Goal: Information Seeking & Learning: Learn about a topic

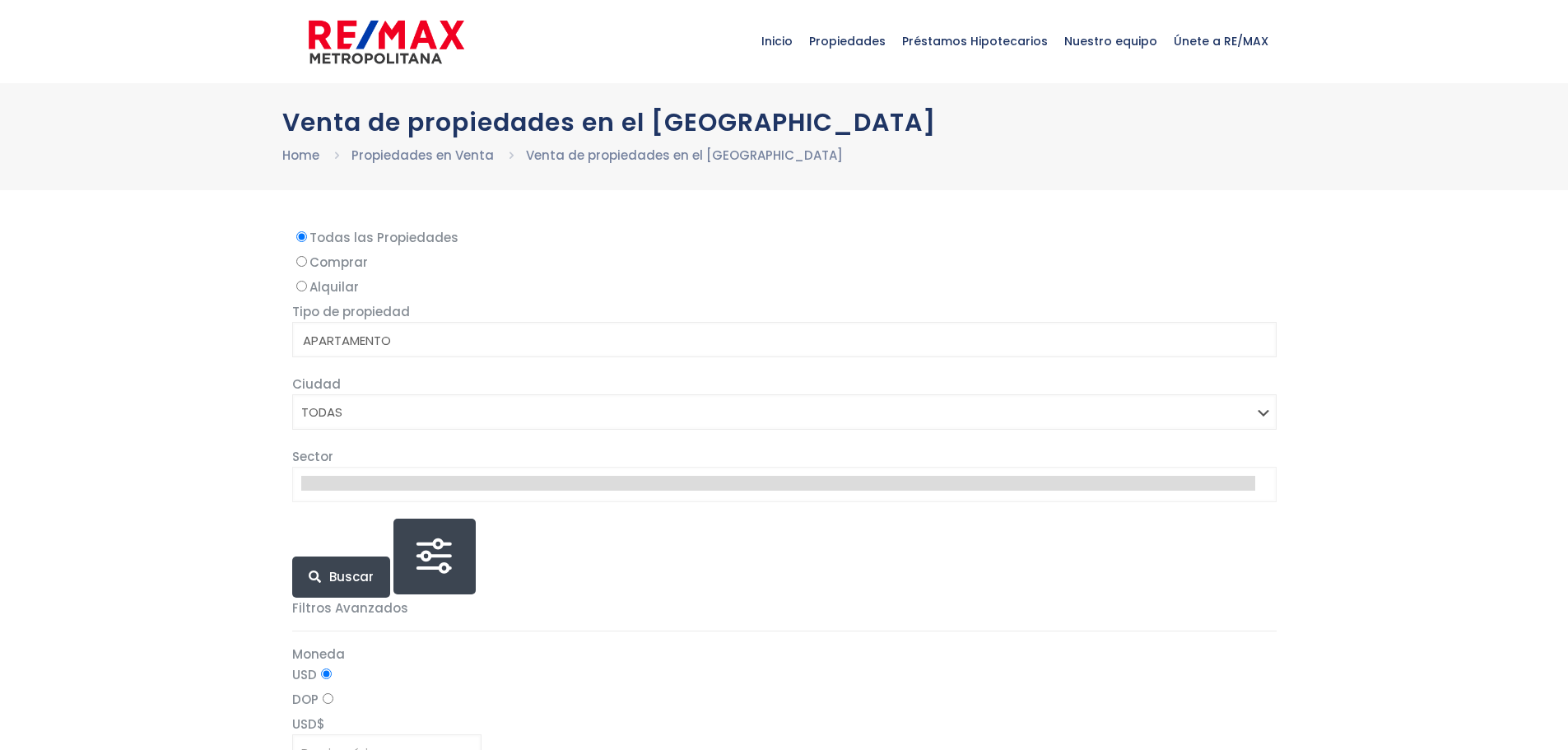
select select
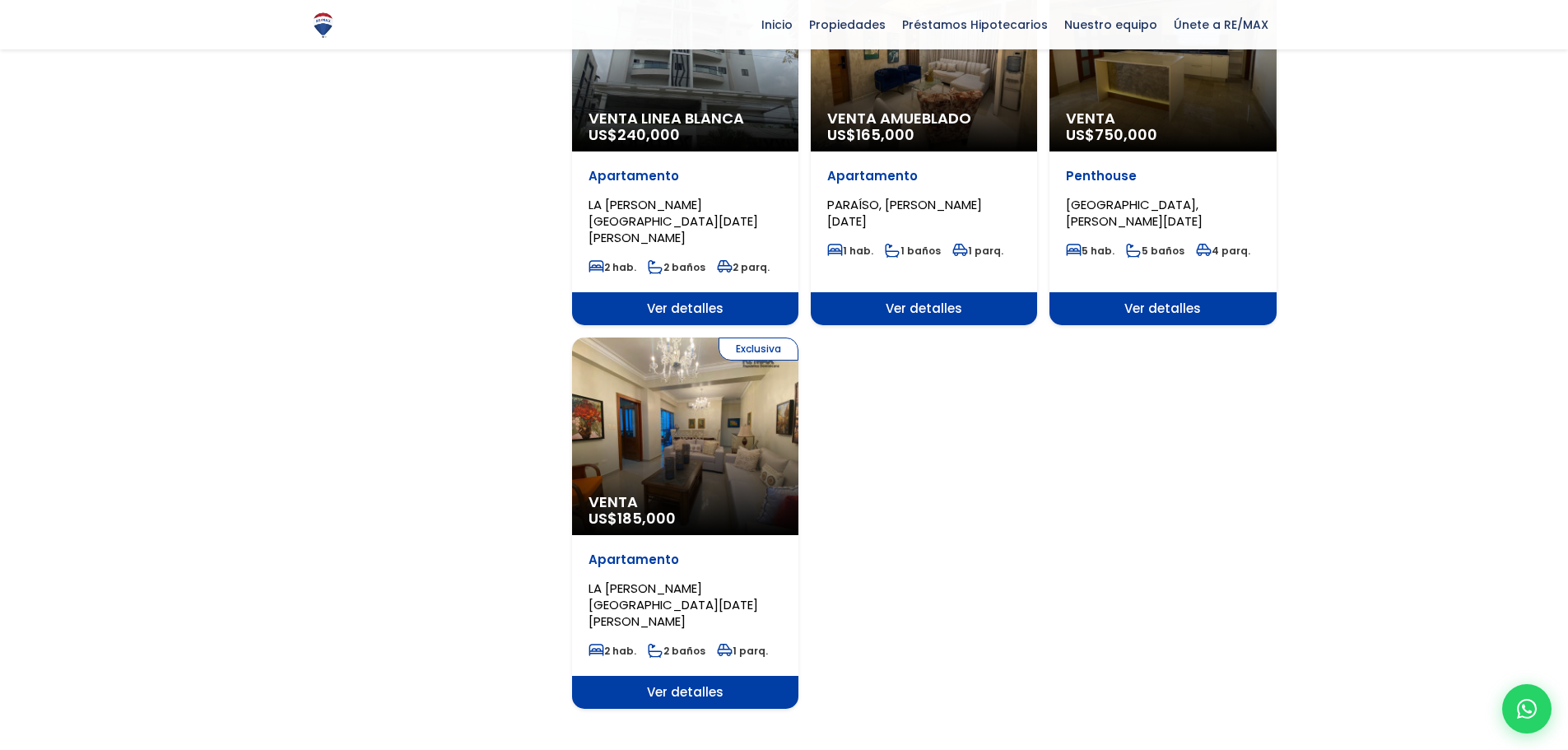
scroll to position [1647, 0]
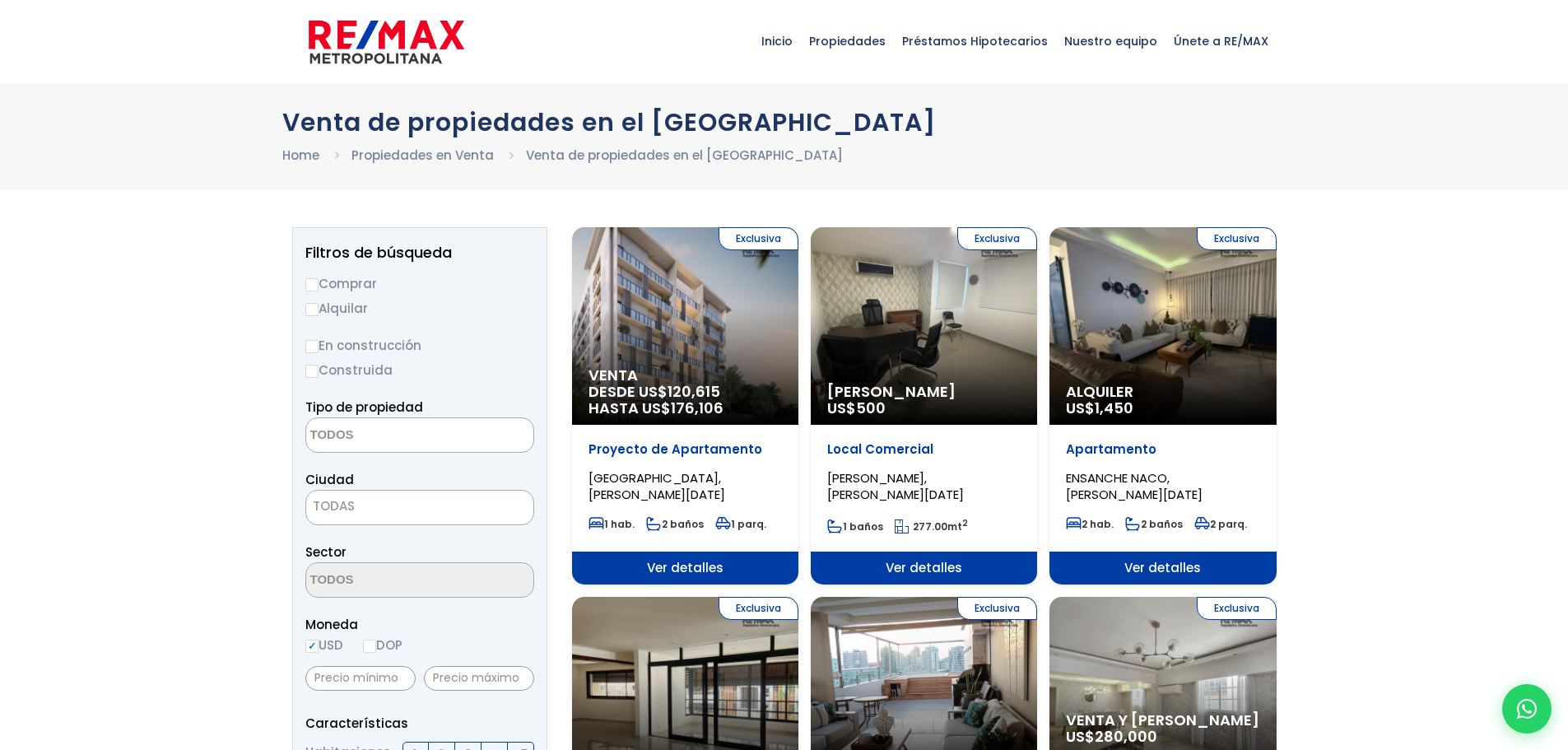
select select
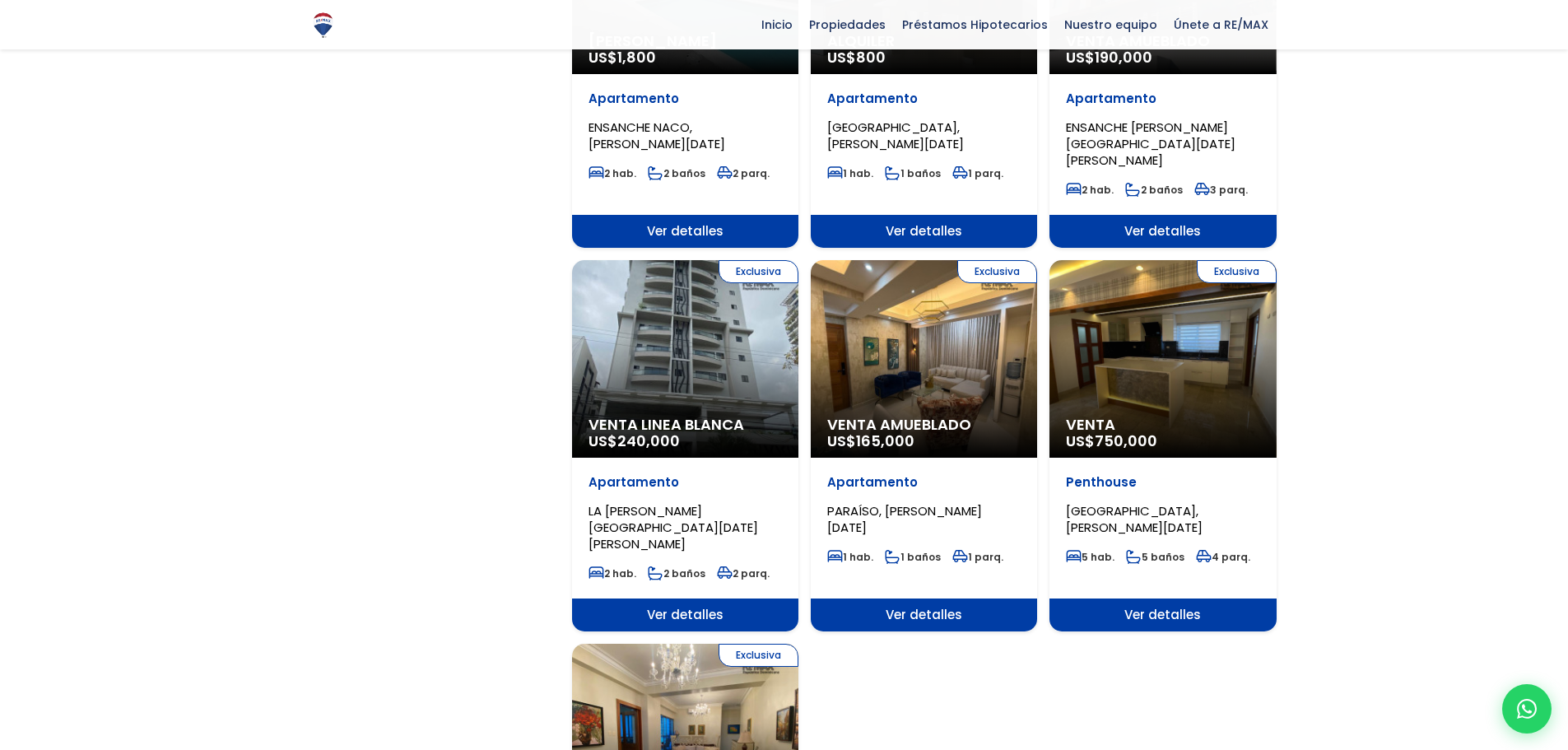
scroll to position [1893, 0]
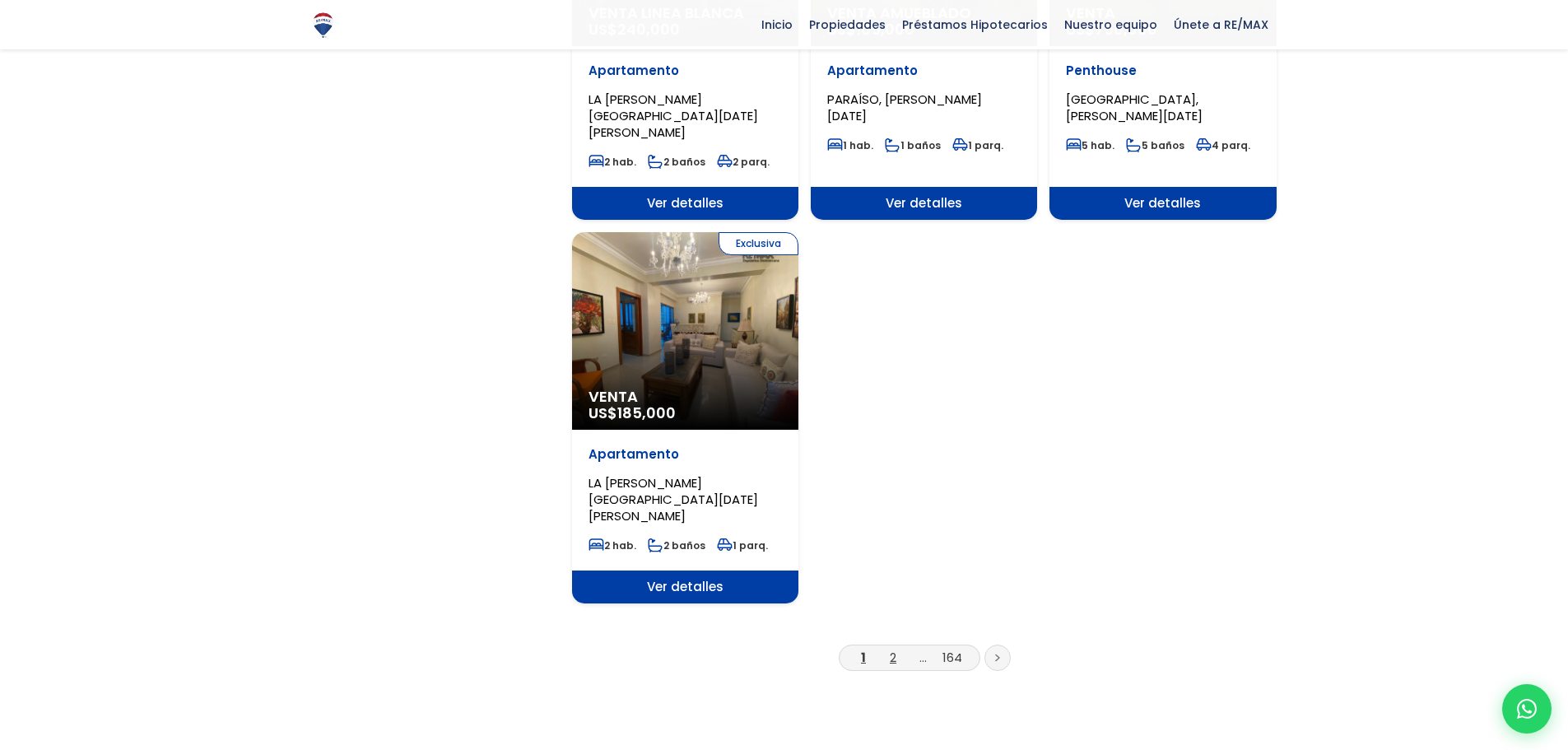
click at [893, 649] on link "2" at bounding box center [892, 657] width 7 height 17
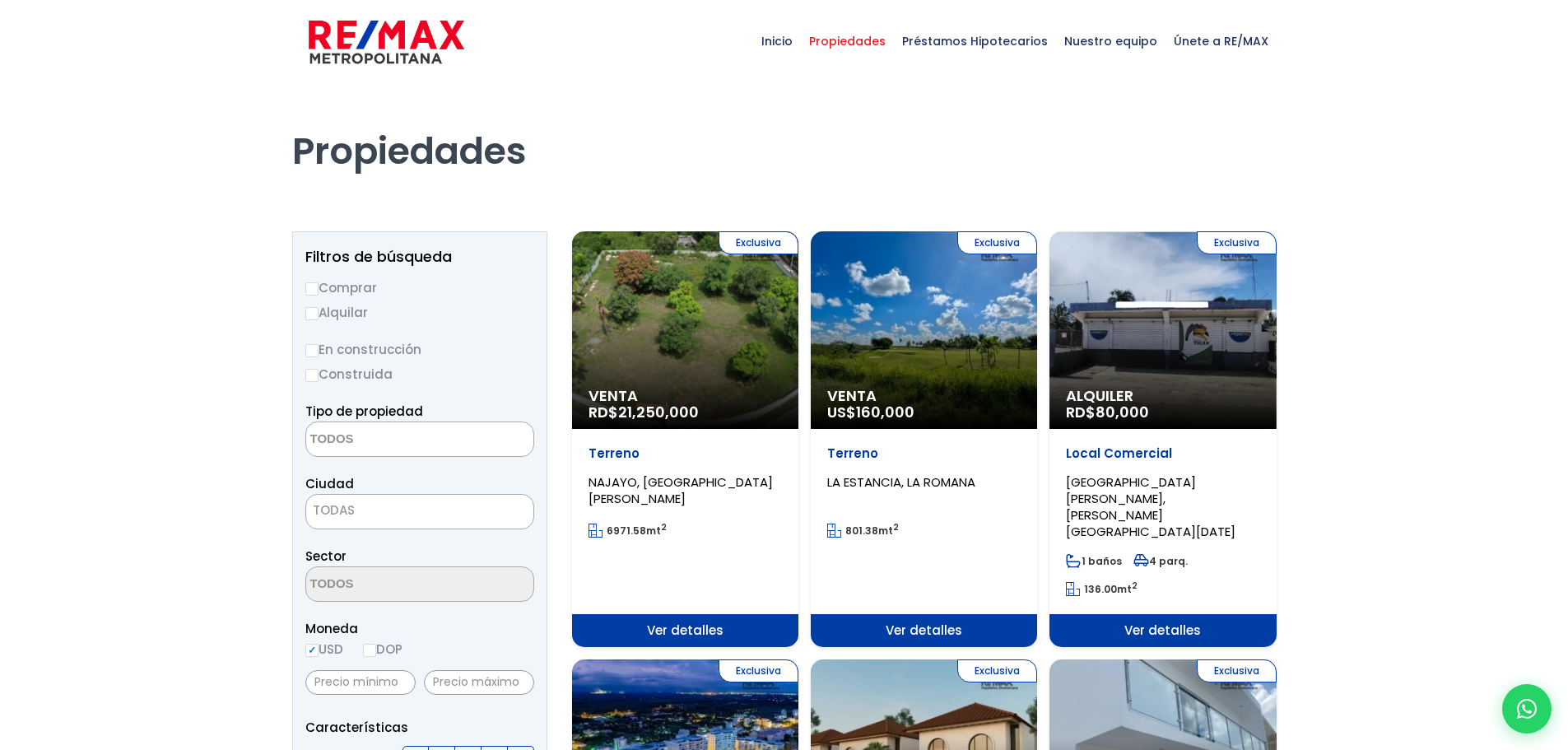
select select
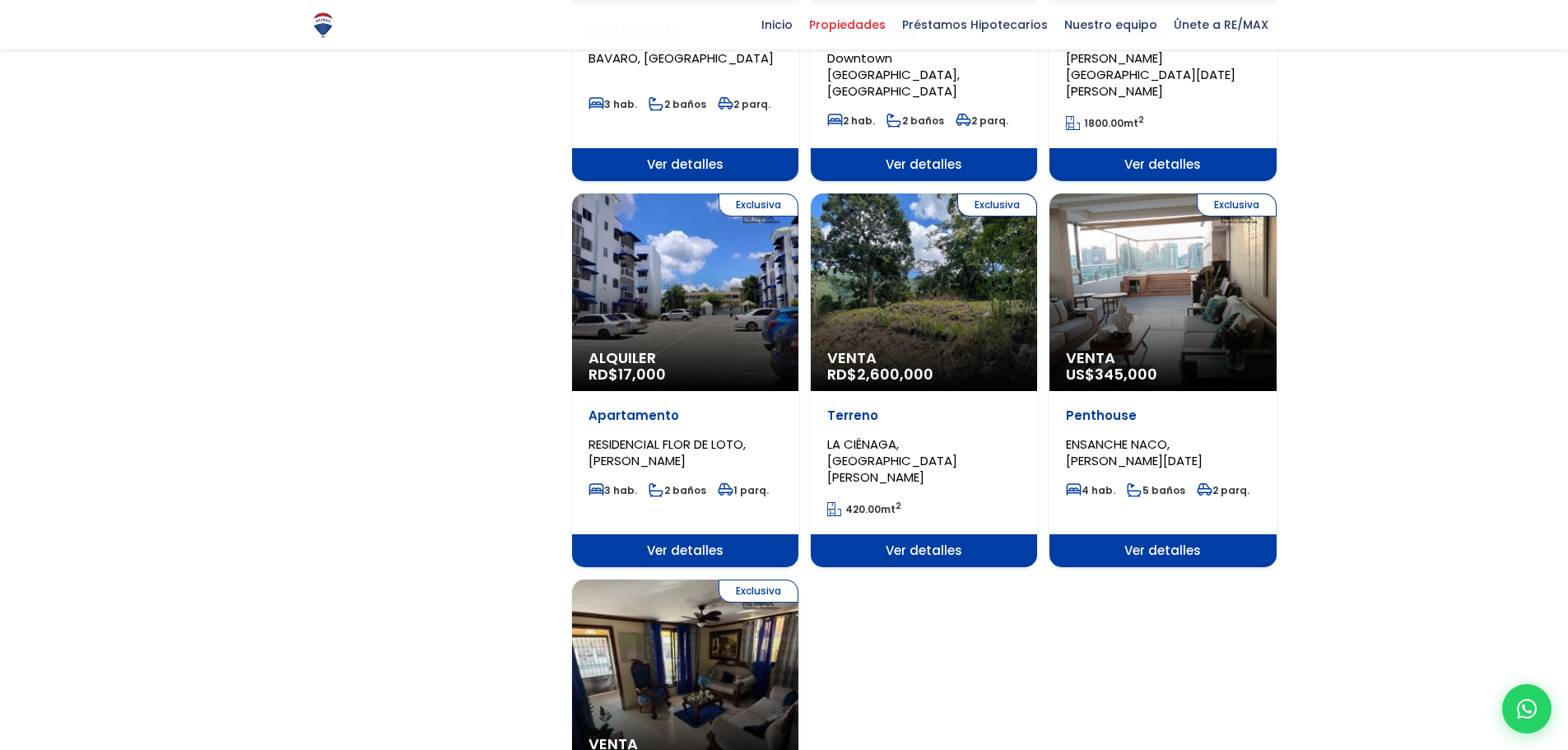
scroll to position [1976, 0]
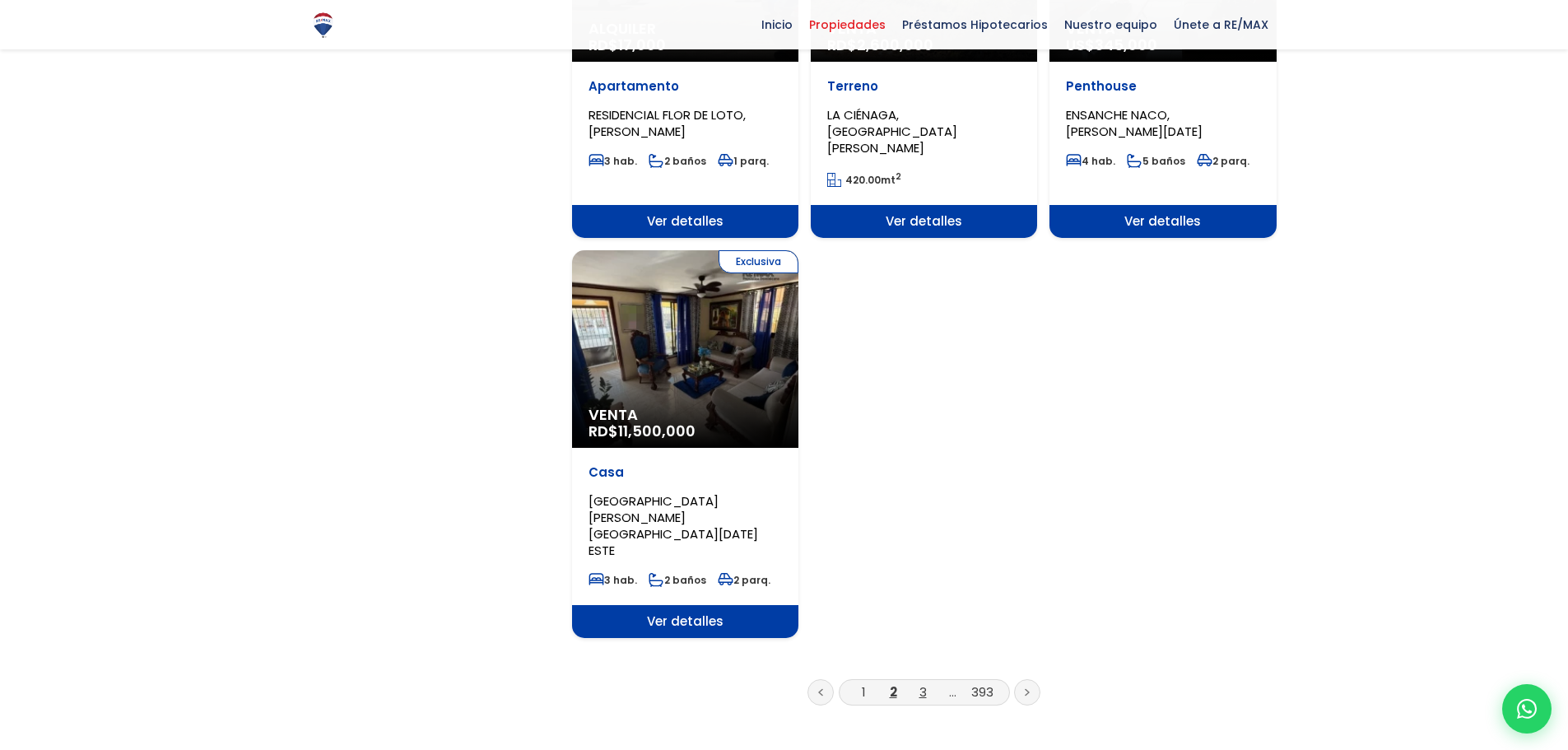
click at [925, 684] on link "3" at bounding box center [923, 692] width 7 height 17
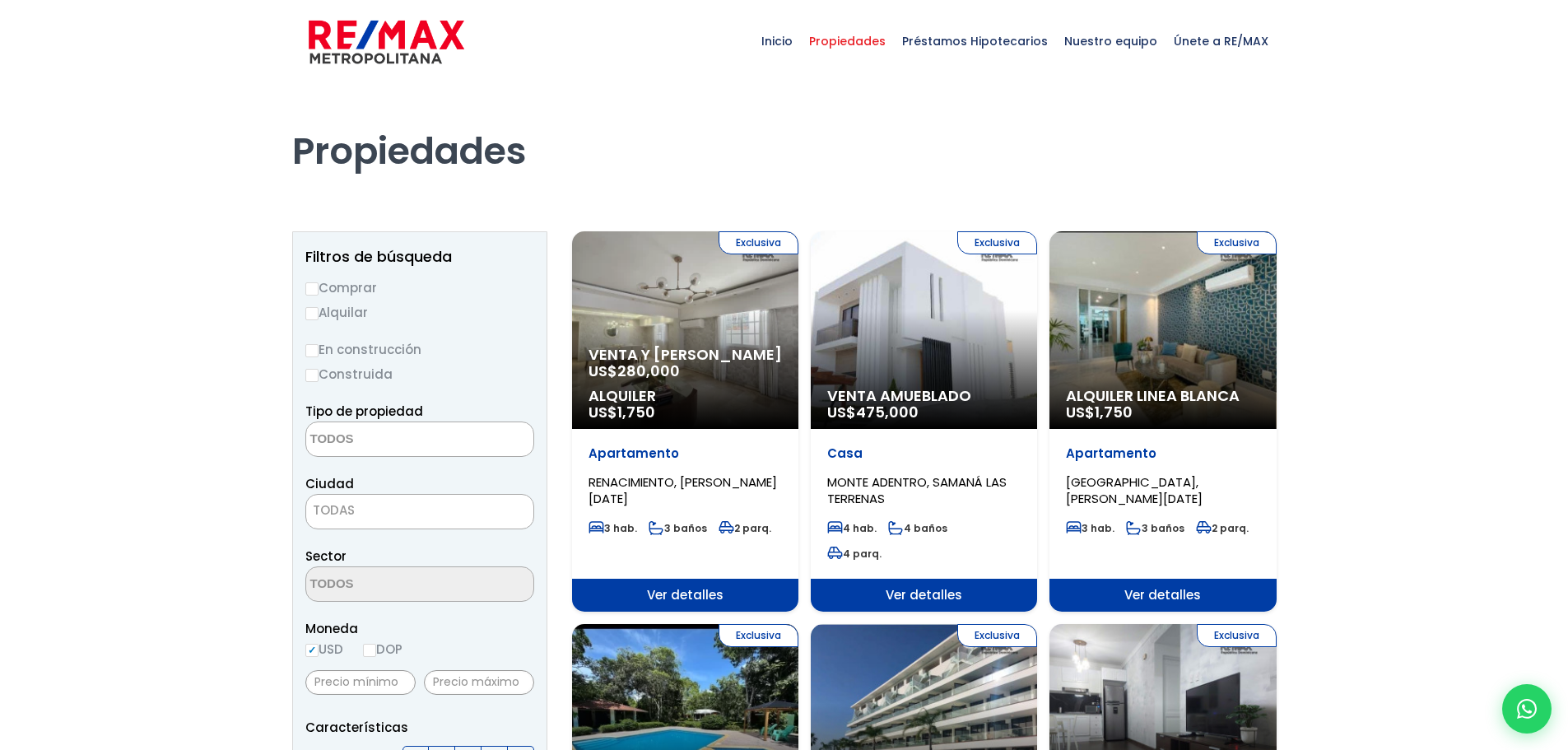
select select
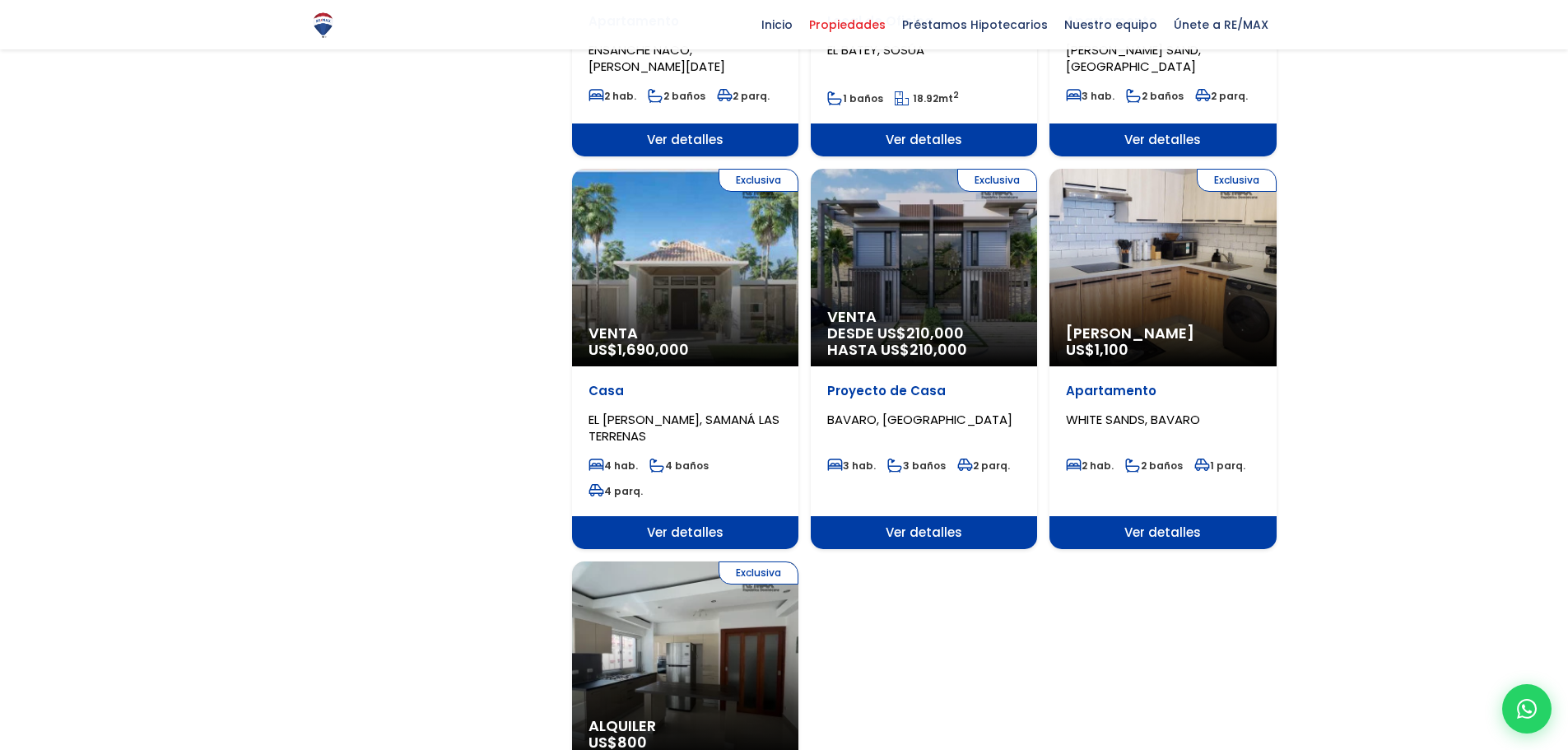
scroll to position [1811, 0]
